Goal: Check status

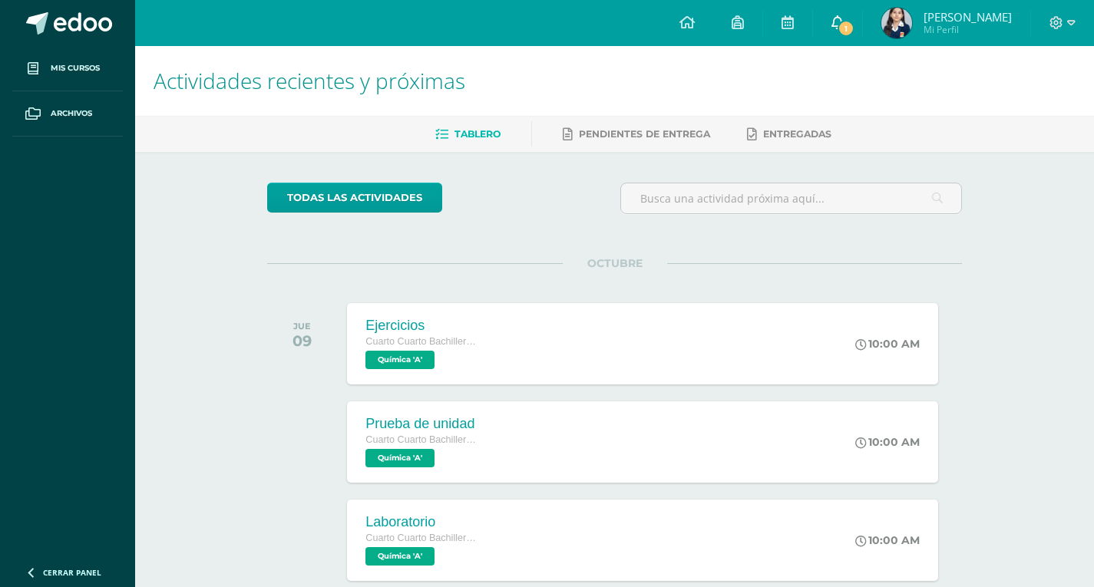
click at [853, 13] on link "1" at bounding box center [837, 23] width 49 height 46
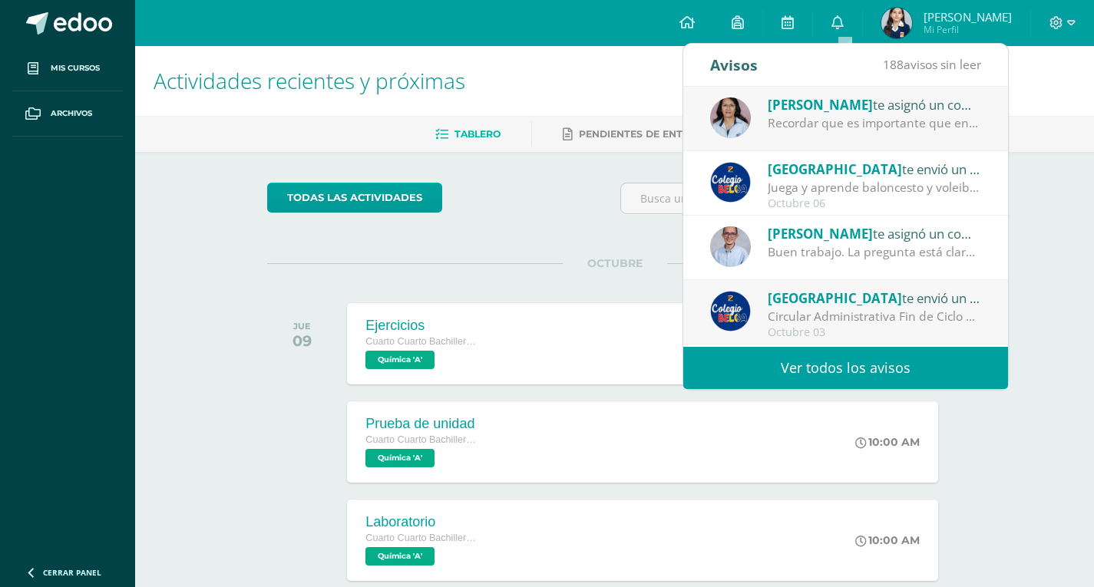
click at [872, 124] on div "Recordar que es importante que en una secuencia histórica se anoten los años." at bounding box center [874, 123] width 213 height 18
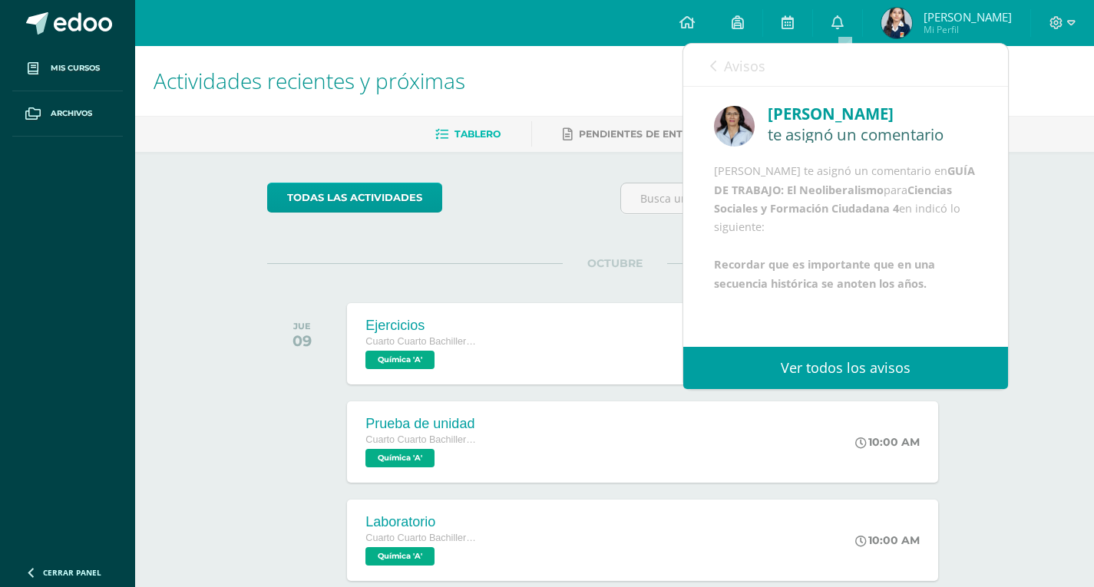
scroll to position [18, 0]
click at [715, 68] on icon at bounding box center [713, 66] width 6 height 12
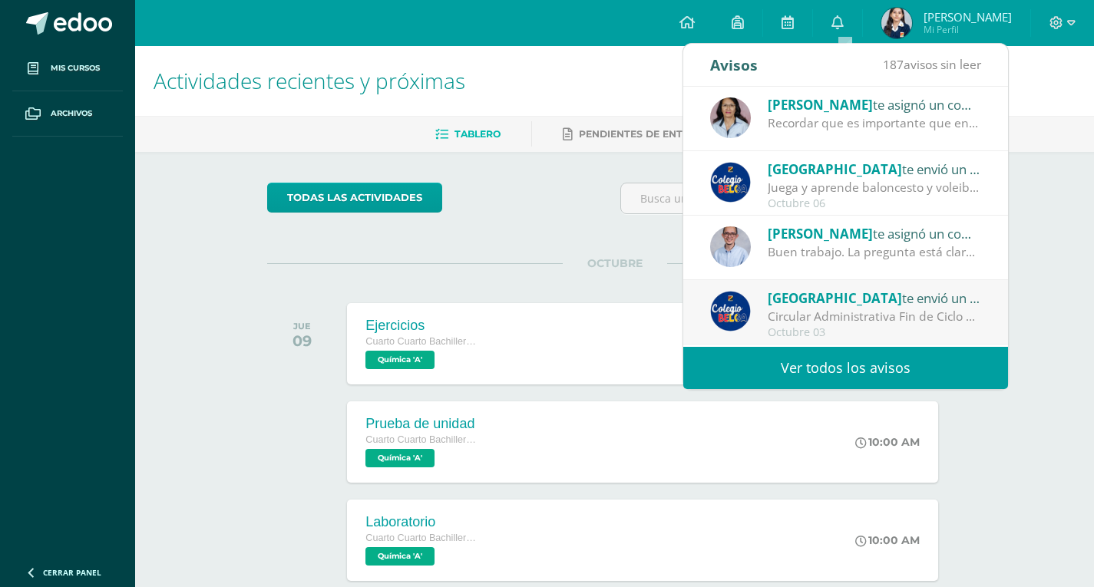
click at [846, 245] on div "Buen trabajo. La pregunta está clara y permite explorar el fenómeno como proces…" at bounding box center [874, 252] width 213 height 18
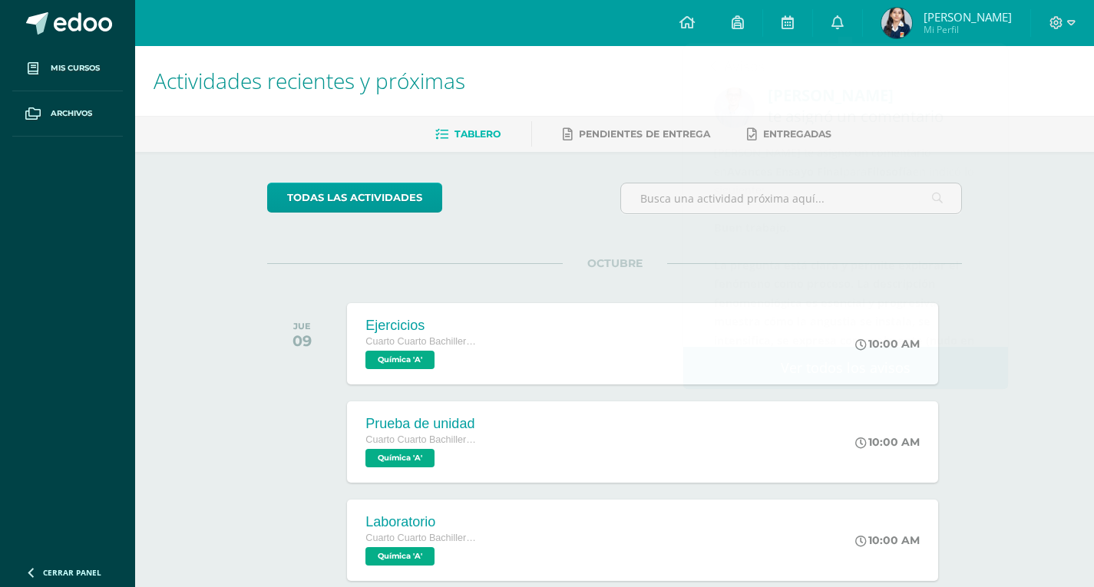
click at [1045, 203] on div "Actividades recientes y próximas Tablero Pendientes de entrega Entregadas todas…" at bounding box center [614, 509] width 959 height 927
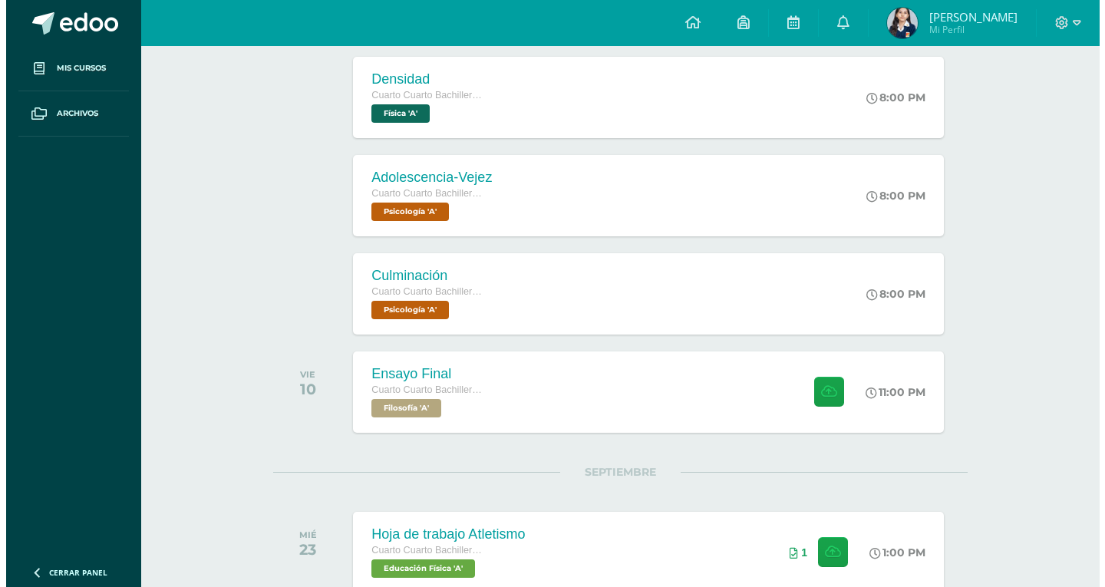
scroll to position [1126, 0]
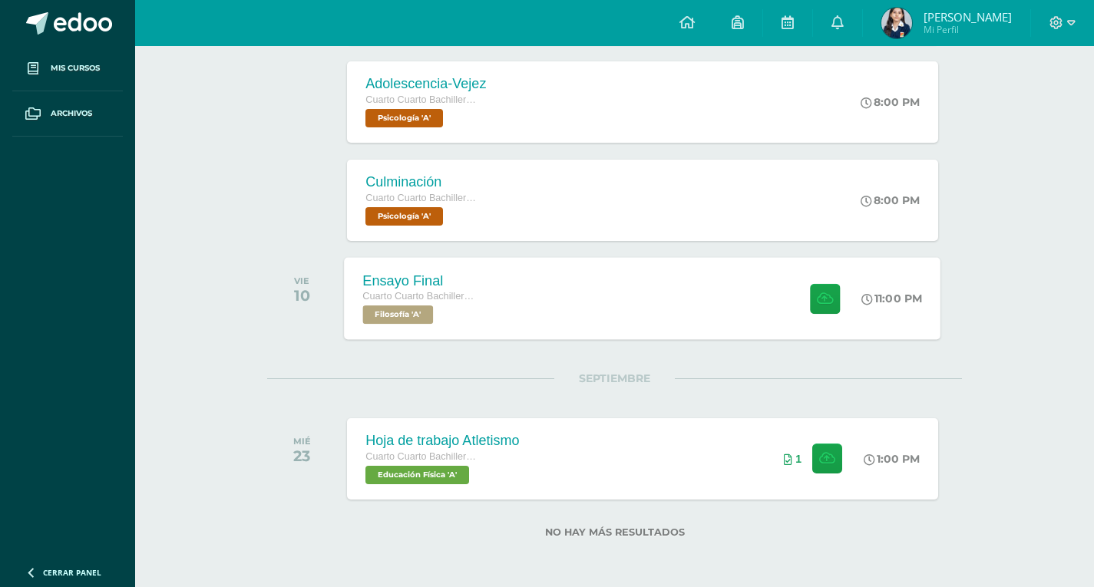
click at [653, 312] on div "Ensayo Final Cuarto Cuarto Bachillerato en Ciencias y Letras Filosofía 'A' 11:0…" at bounding box center [643, 298] width 596 height 82
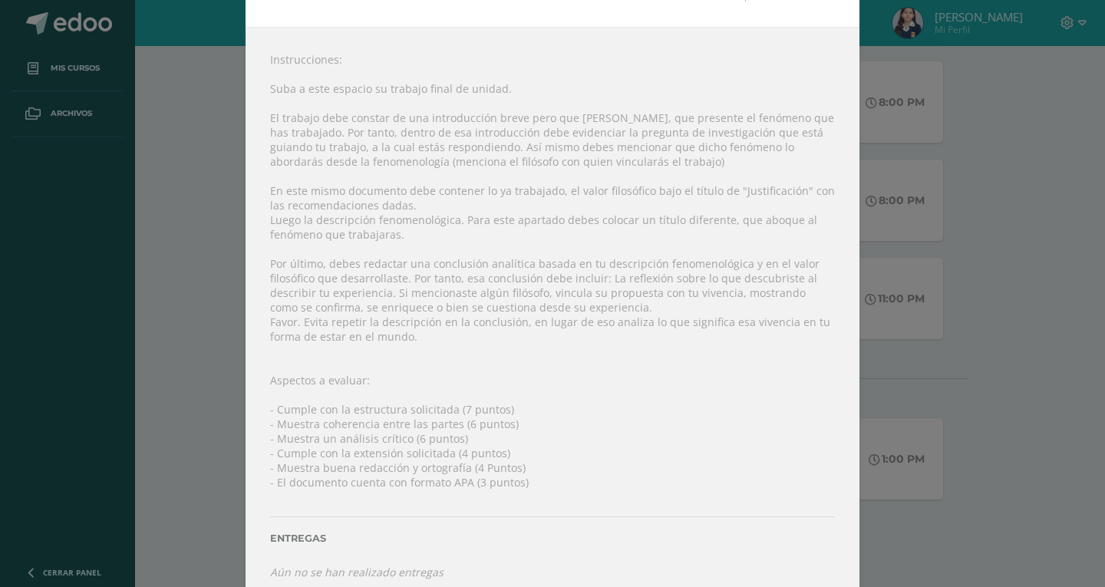
scroll to position [171, 0]
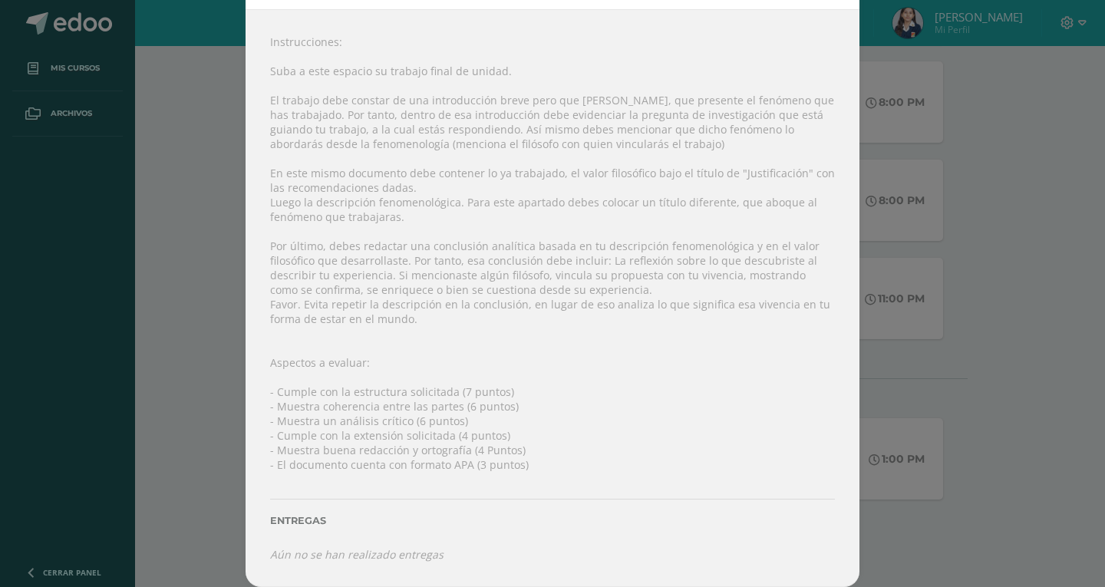
click at [1047, 270] on div "Ensayo Final Filosofía Fecha: [DATE] Hora: 23:00 División: Trabajo final" at bounding box center [552, 208] width 1093 height 758
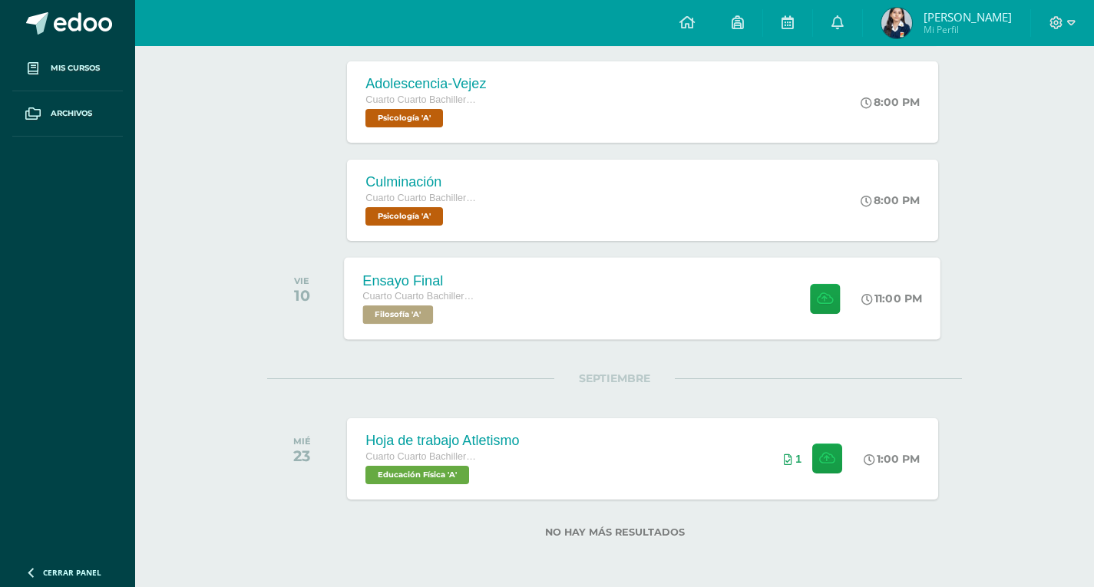
click at [455, 294] on span "Cuarto Cuarto Bachillerato en Ciencias y Letras" at bounding box center [421, 296] width 117 height 11
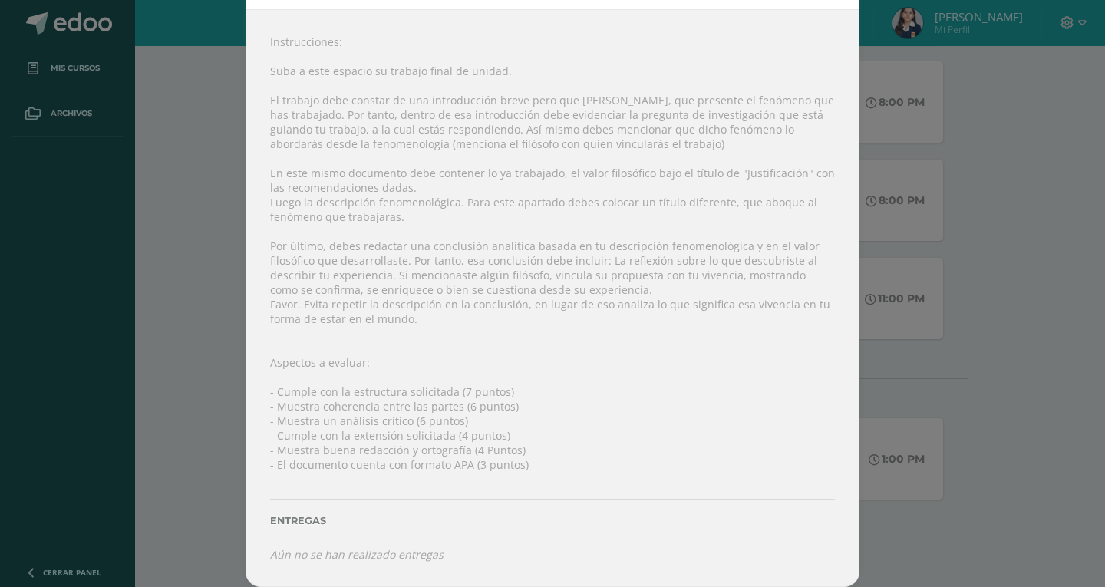
click at [1001, 395] on div "Ensayo Final Filosofía Fecha: [DATE] Hora: 23:00 División: Trabajo final" at bounding box center [552, 208] width 1093 height 758
